Goal: Information Seeking & Learning: Compare options

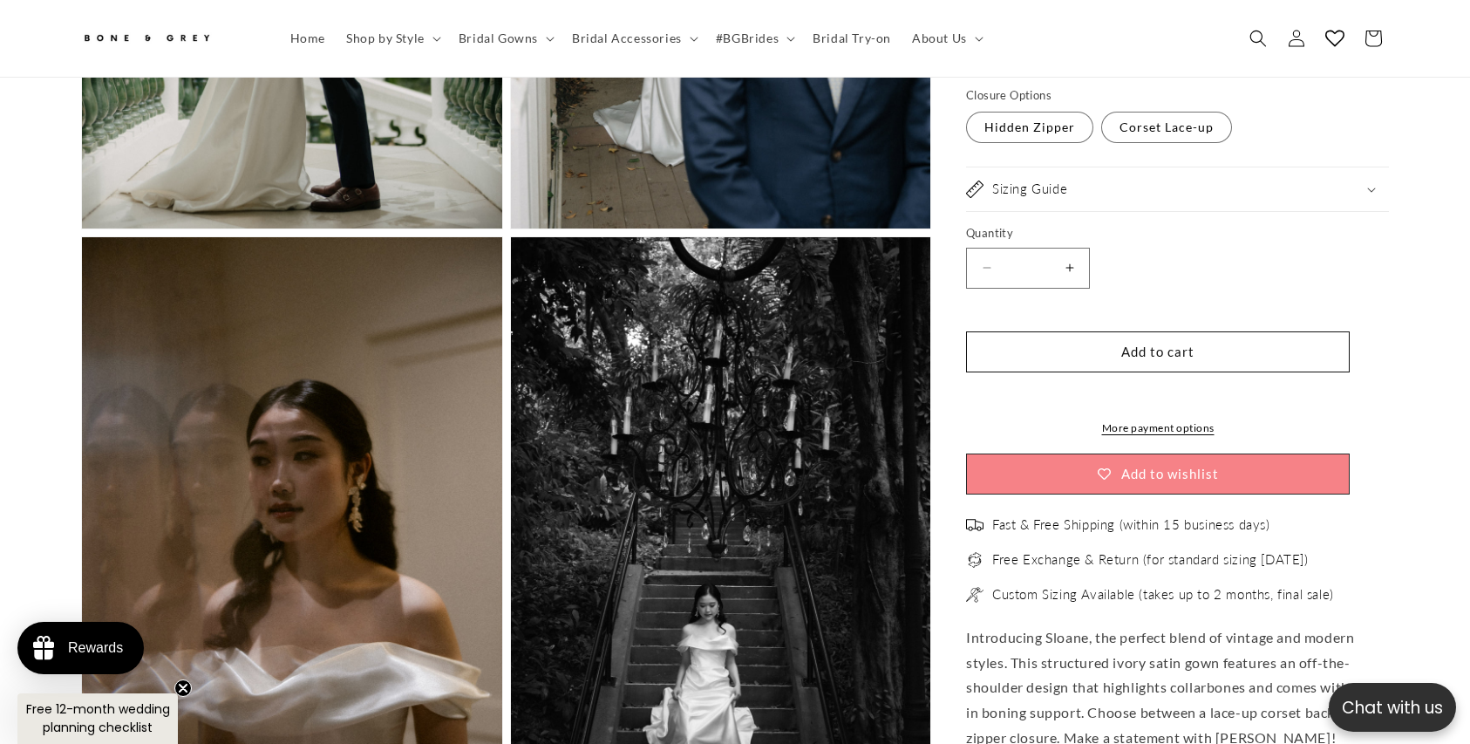
scroll to position [3971, 0]
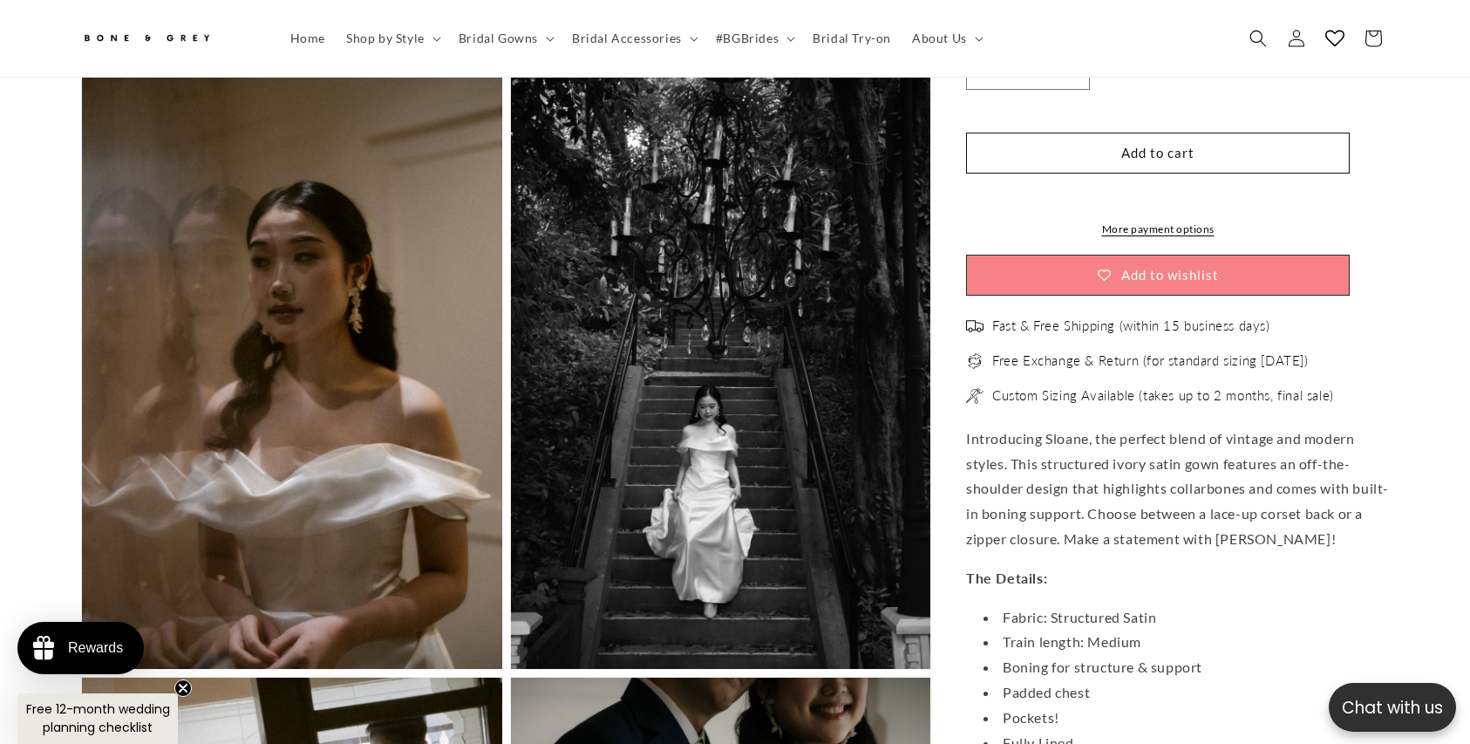
click at [511, 669] on button "Open media 11 in modal" at bounding box center [511, 669] width 0 height 0
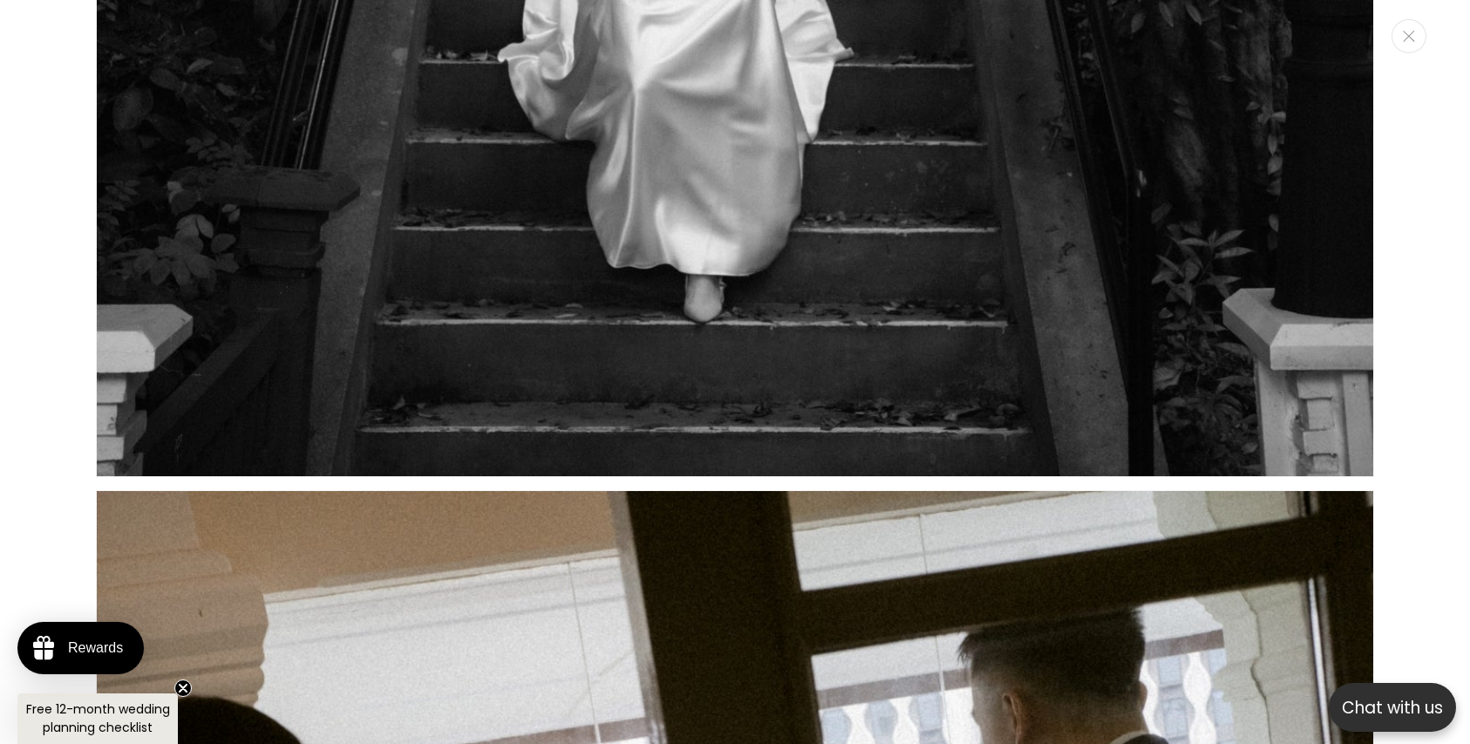
scroll to position [20765, 0]
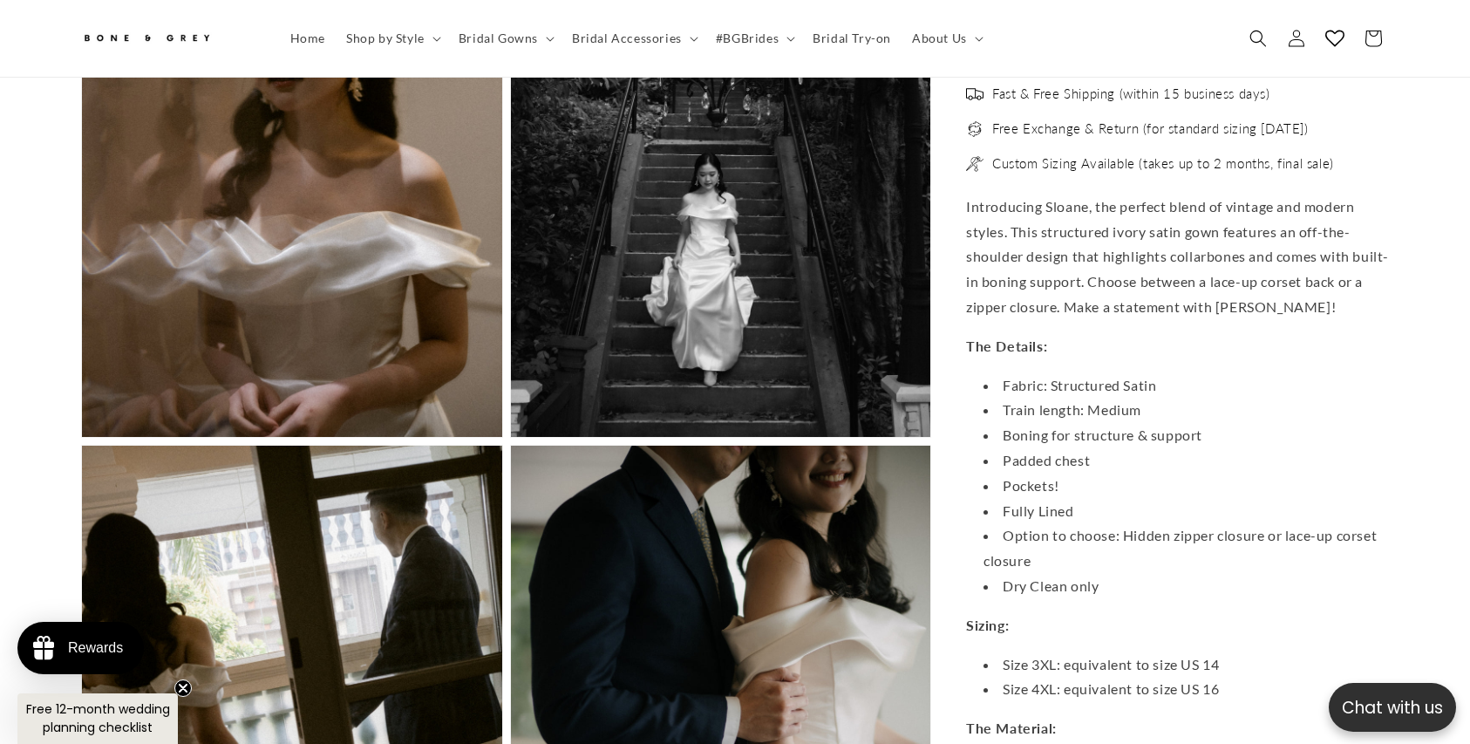
scroll to position [0, 480]
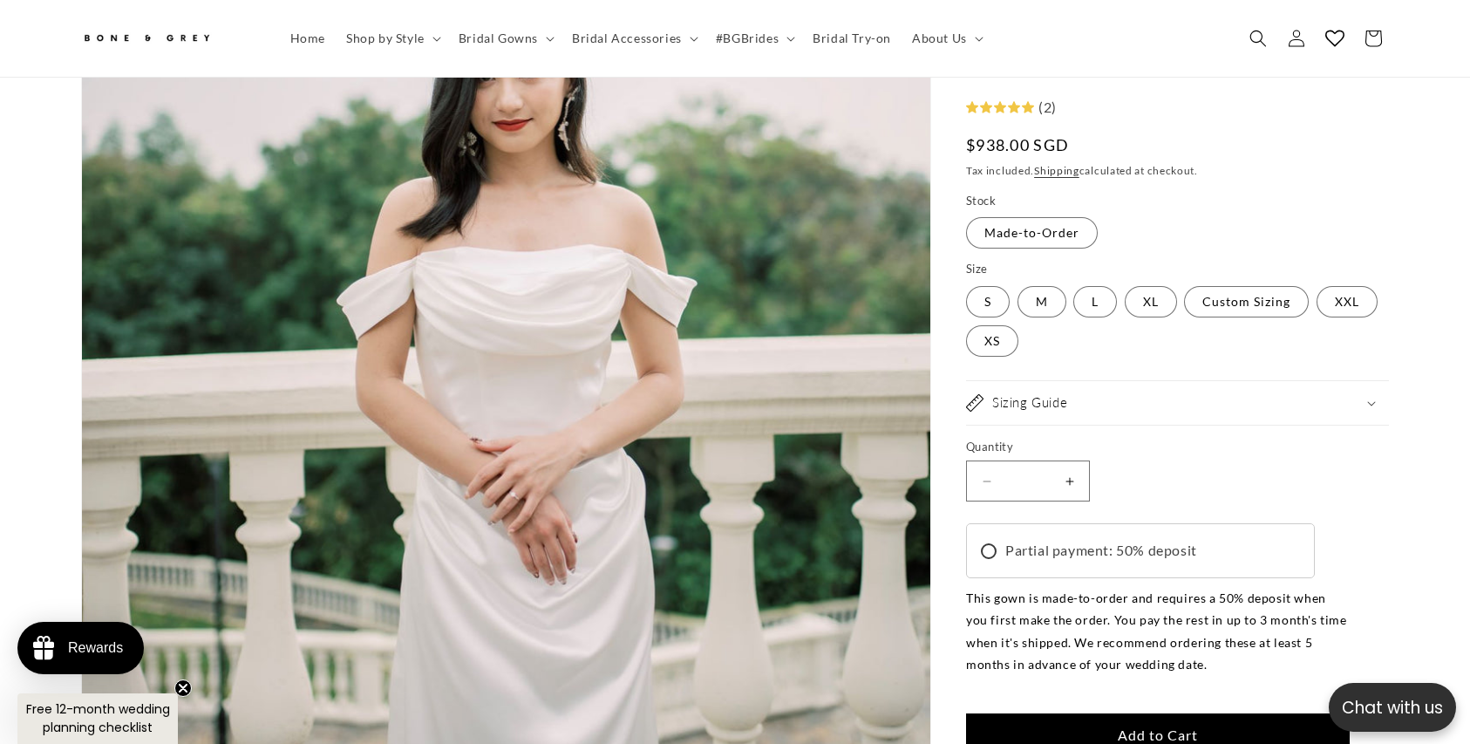
scroll to position [644, 0]
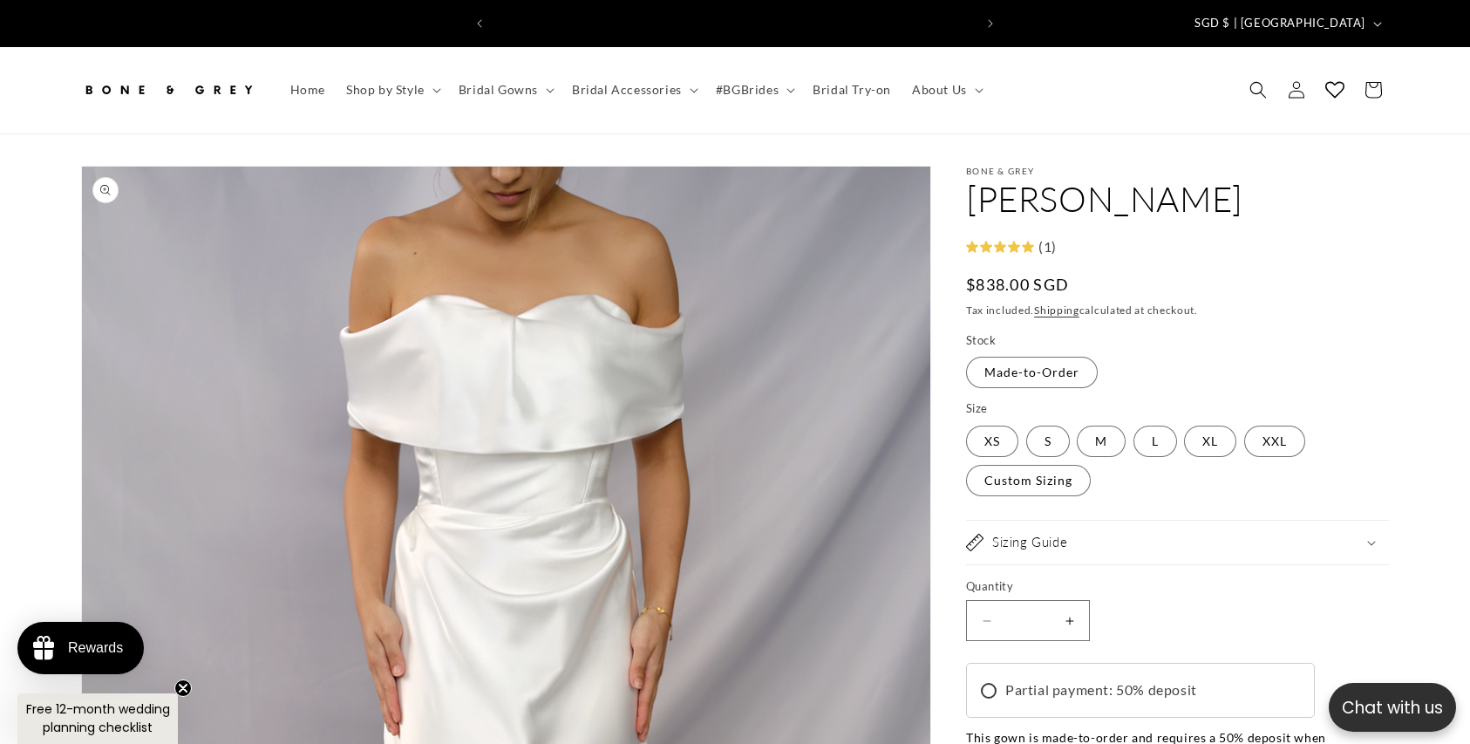
scroll to position [0, 480]
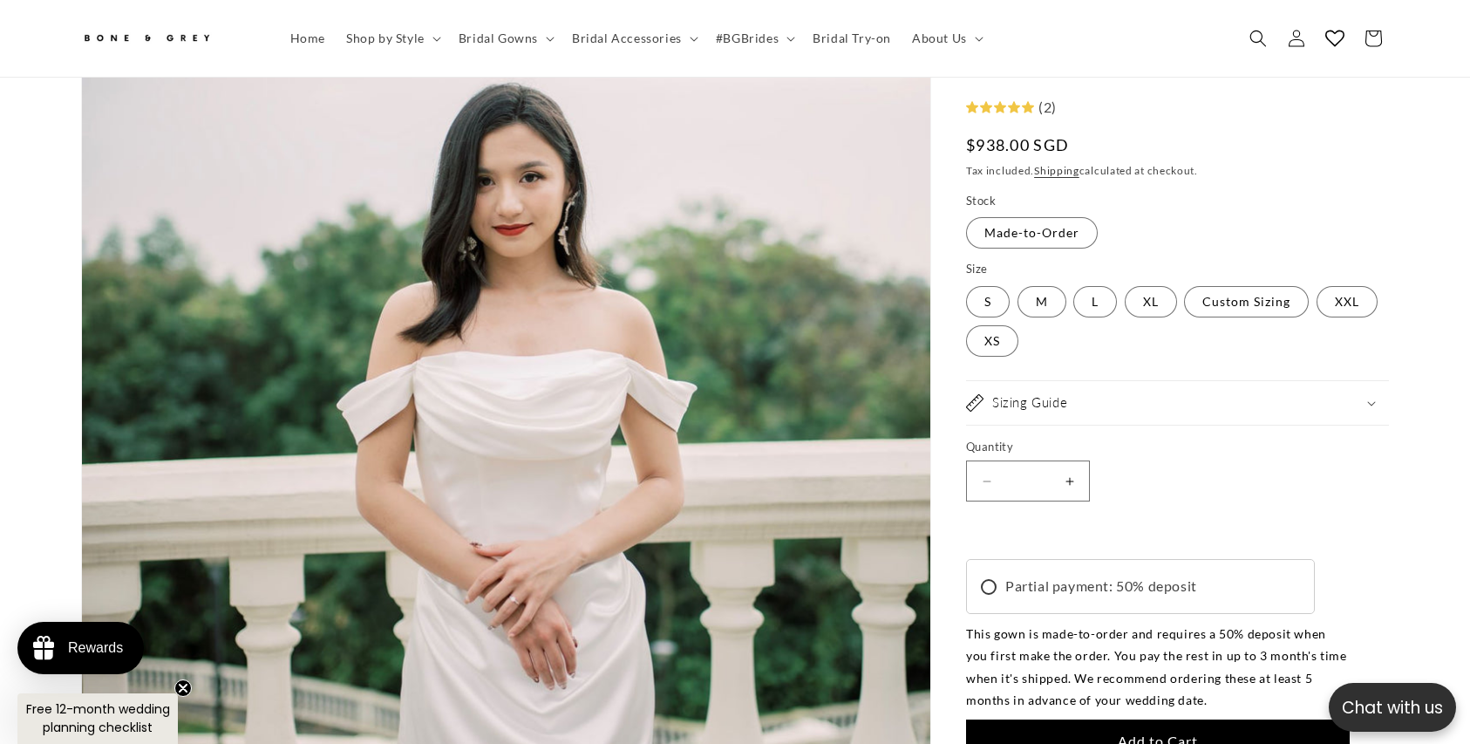
scroll to position [0, 959]
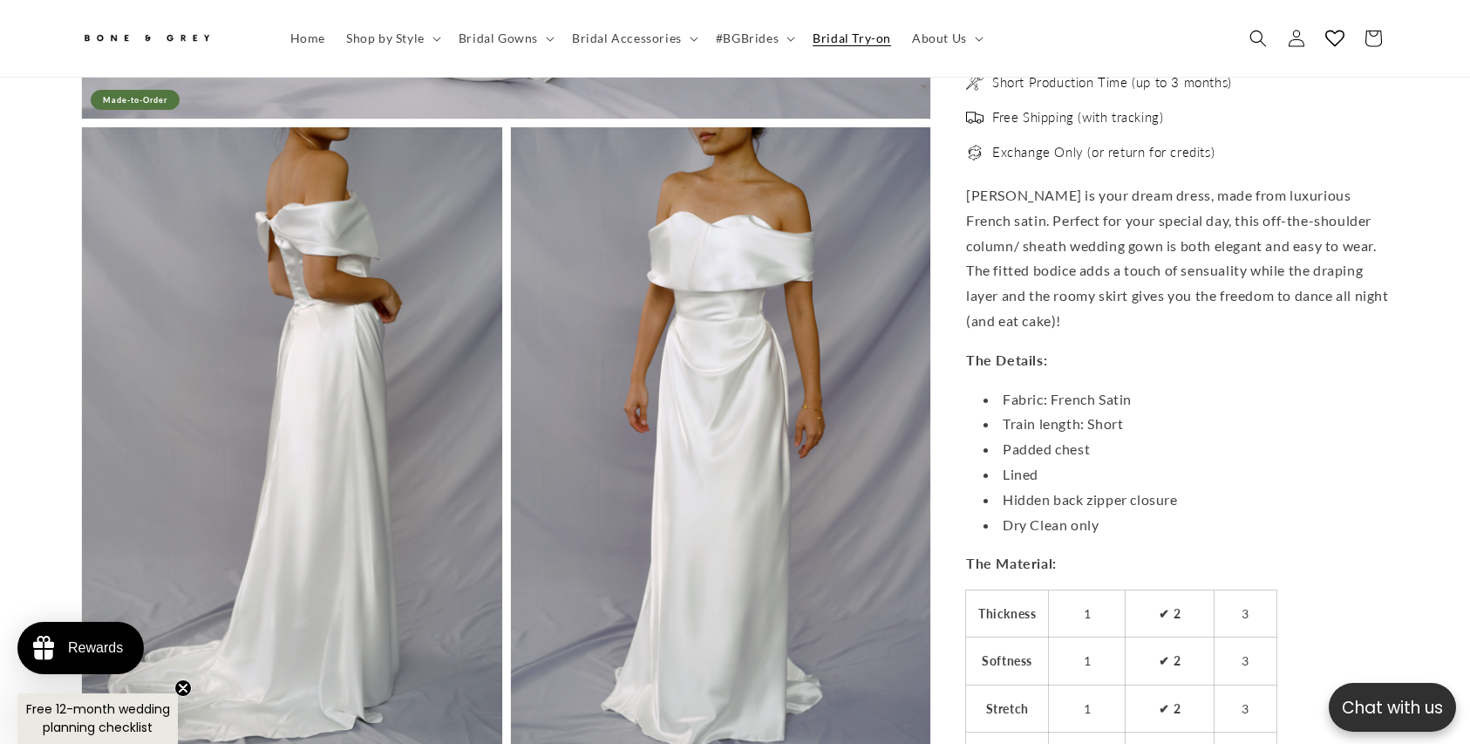
scroll to position [835, 0]
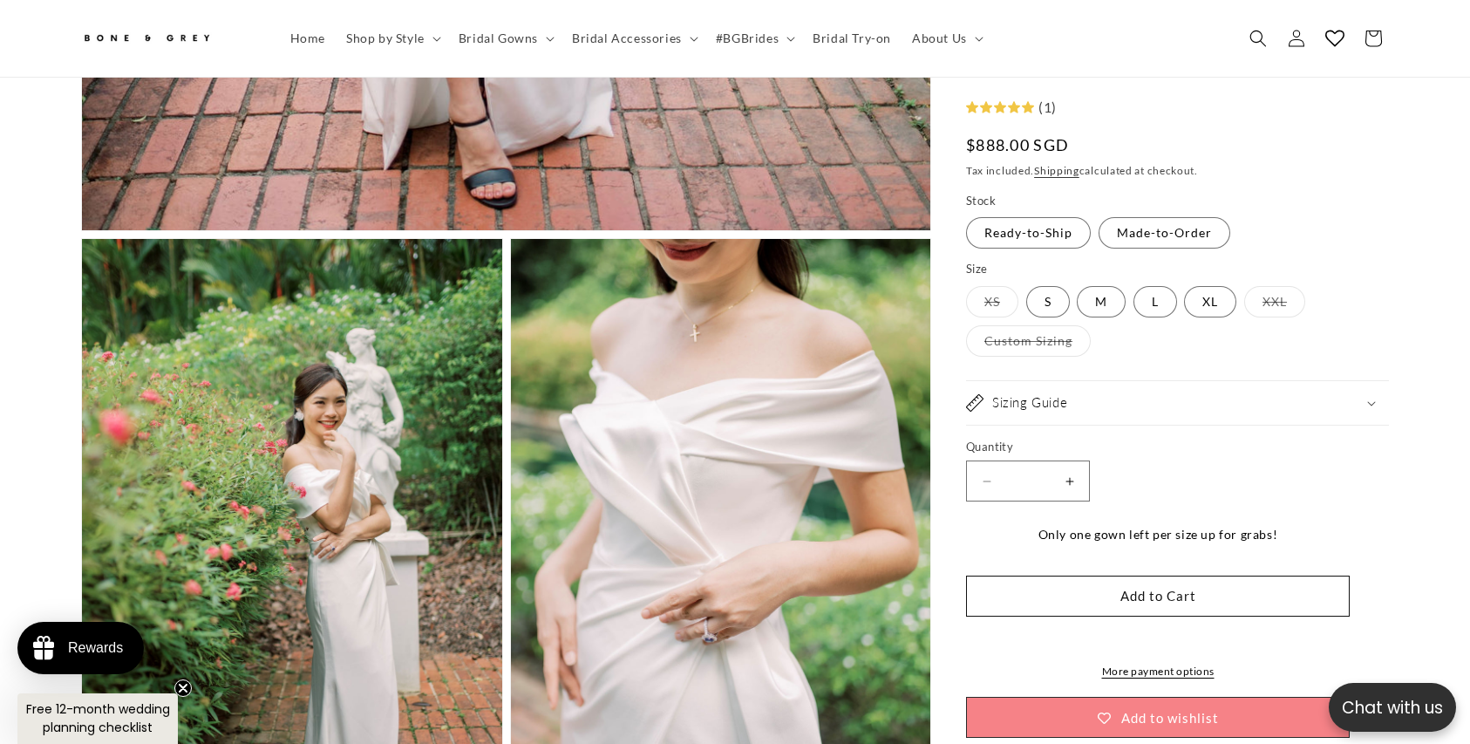
scroll to position [664, 0]
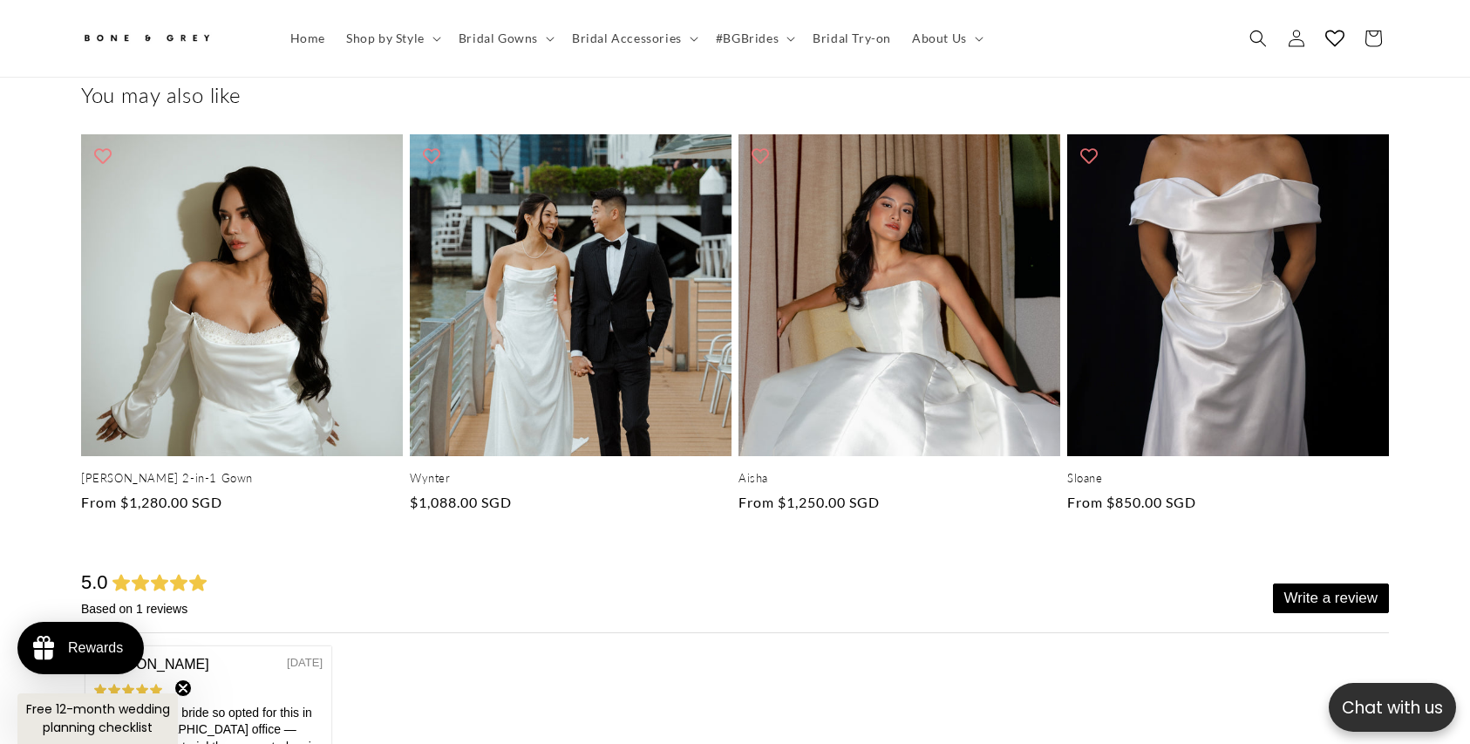
scroll to position [0, 959]
